Goal: Task Accomplishment & Management: Complete application form

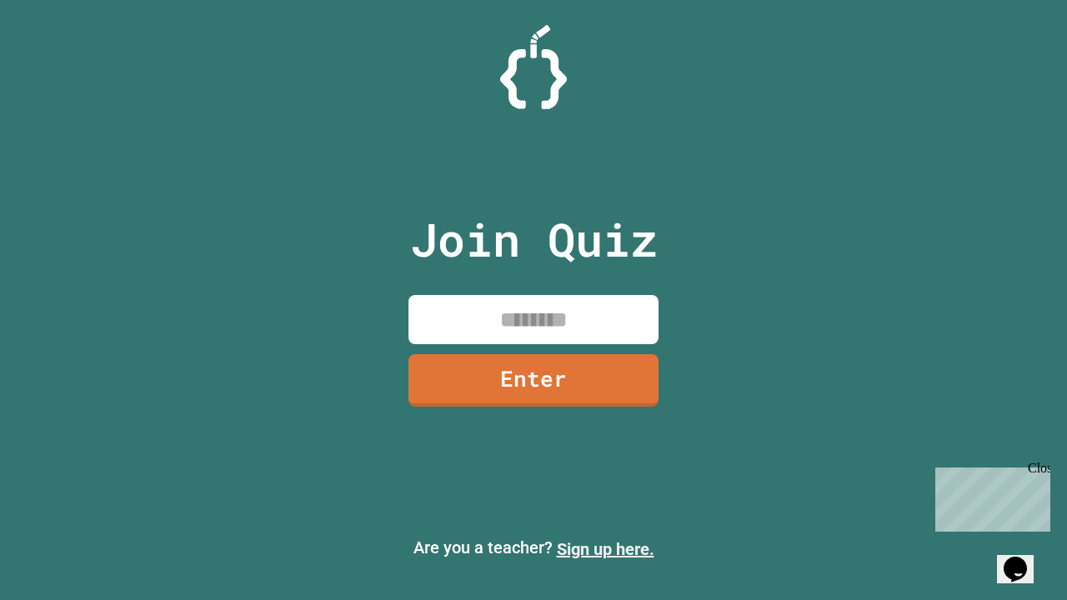
click at [605, 550] on link "Sign up here." at bounding box center [606, 550] width 98 height 20
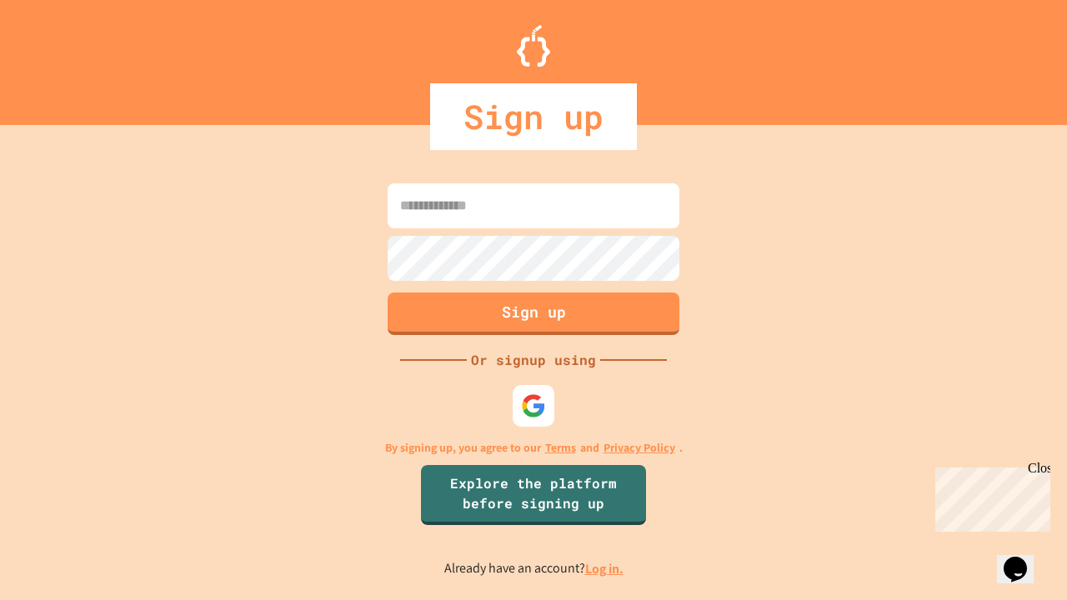
click at [605, 569] on link "Log in." at bounding box center [604, 569] width 38 height 18
